Goal: Task Accomplishment & Management: Manage account settings

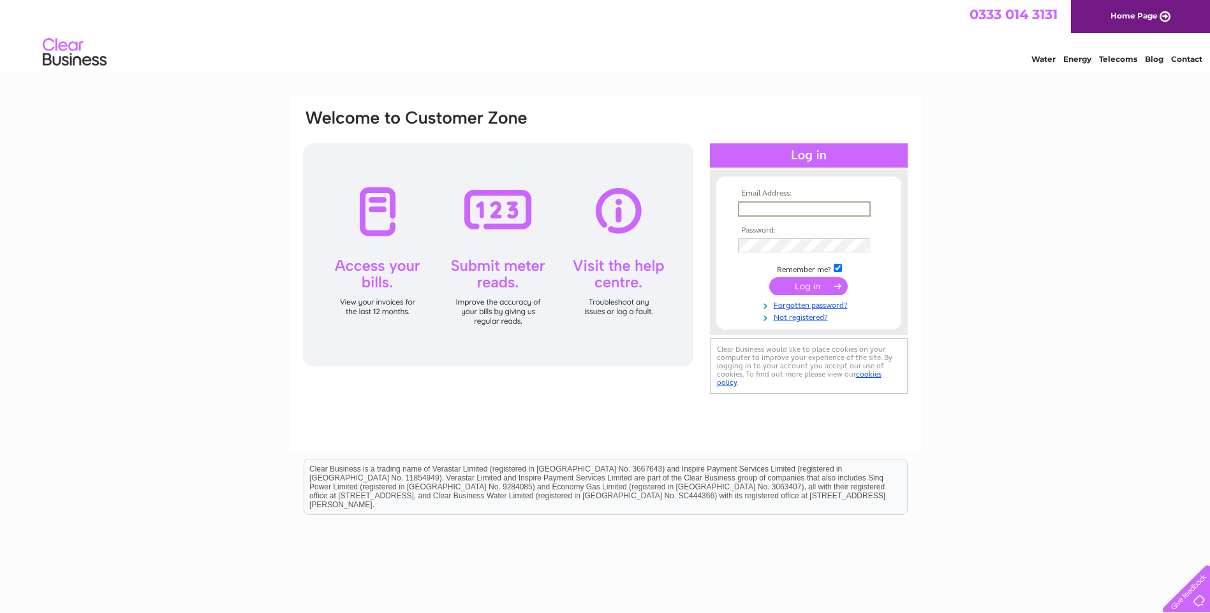
click at [804, 212] on input "text" at bounding box center [804, 209] width 133 height 15
drag, startPoint x: 821, startPoint y: 207, endPoint x: 691, endPoint y: 207, distance: 130.1
click at [691, 207] on div "Email Address: [PERSON_NAME][EMAIL_ADDRESS][DOMAIN_NAME] Password:" at bounding box center [605, 252] width 607 height 289
type input "[PERSON_NAME][EMAIL_ADDRESS][DOMAIN_NAME]"
click at [771, 212] on input "text" at bounding box center [803, 209] width 131 height 14
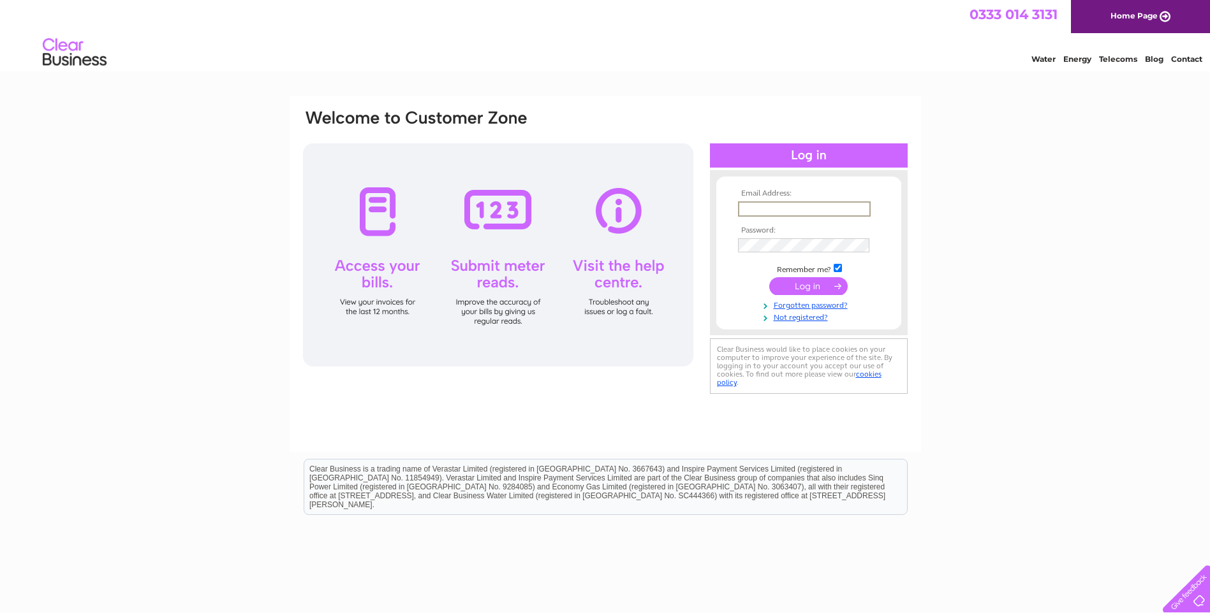
type input "[PERSON_NAME][EMAIL_ADDRESS][DOMAIN_NAME]"
